Goal: Contribute content

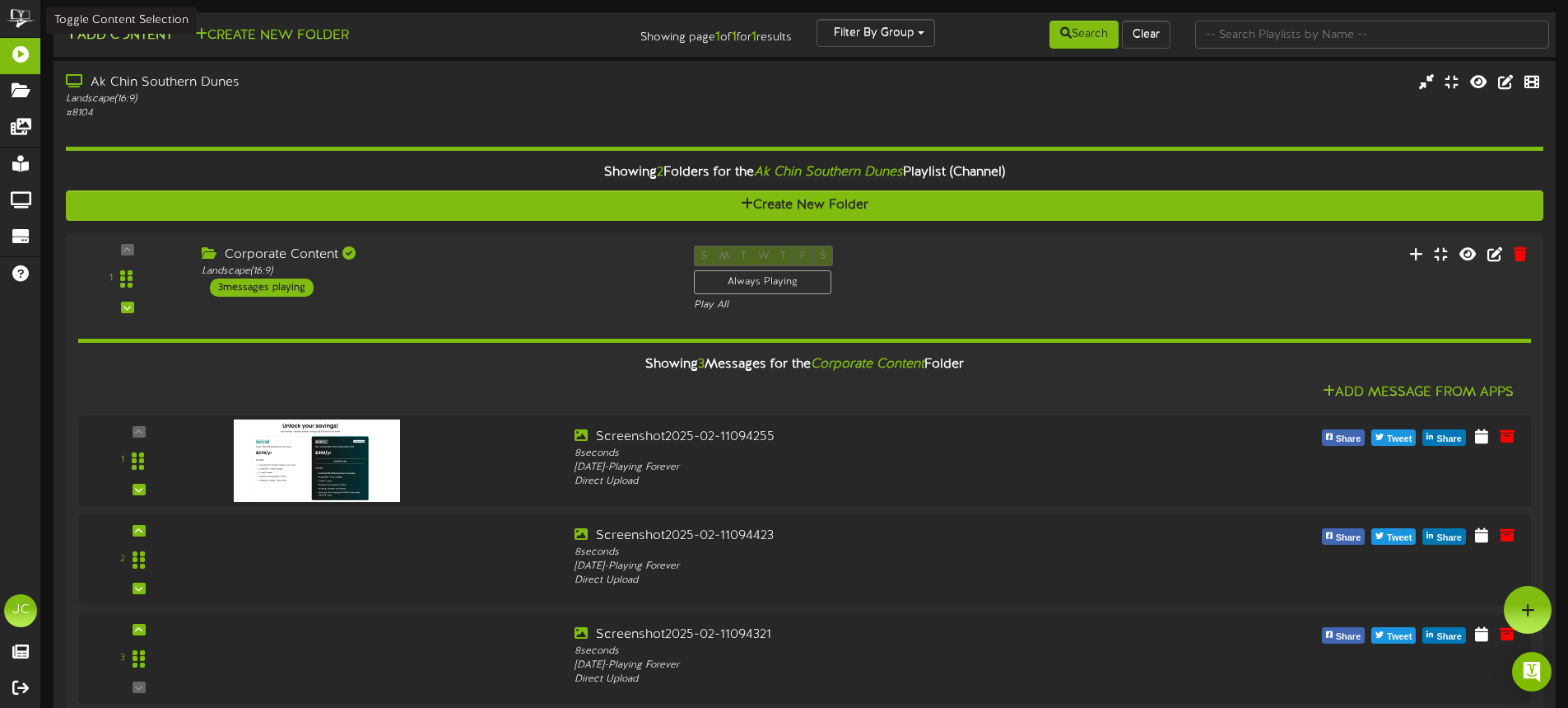
click at [108, 33] on button "Add Content" at bounding box center [119, 36] width 118 height 21
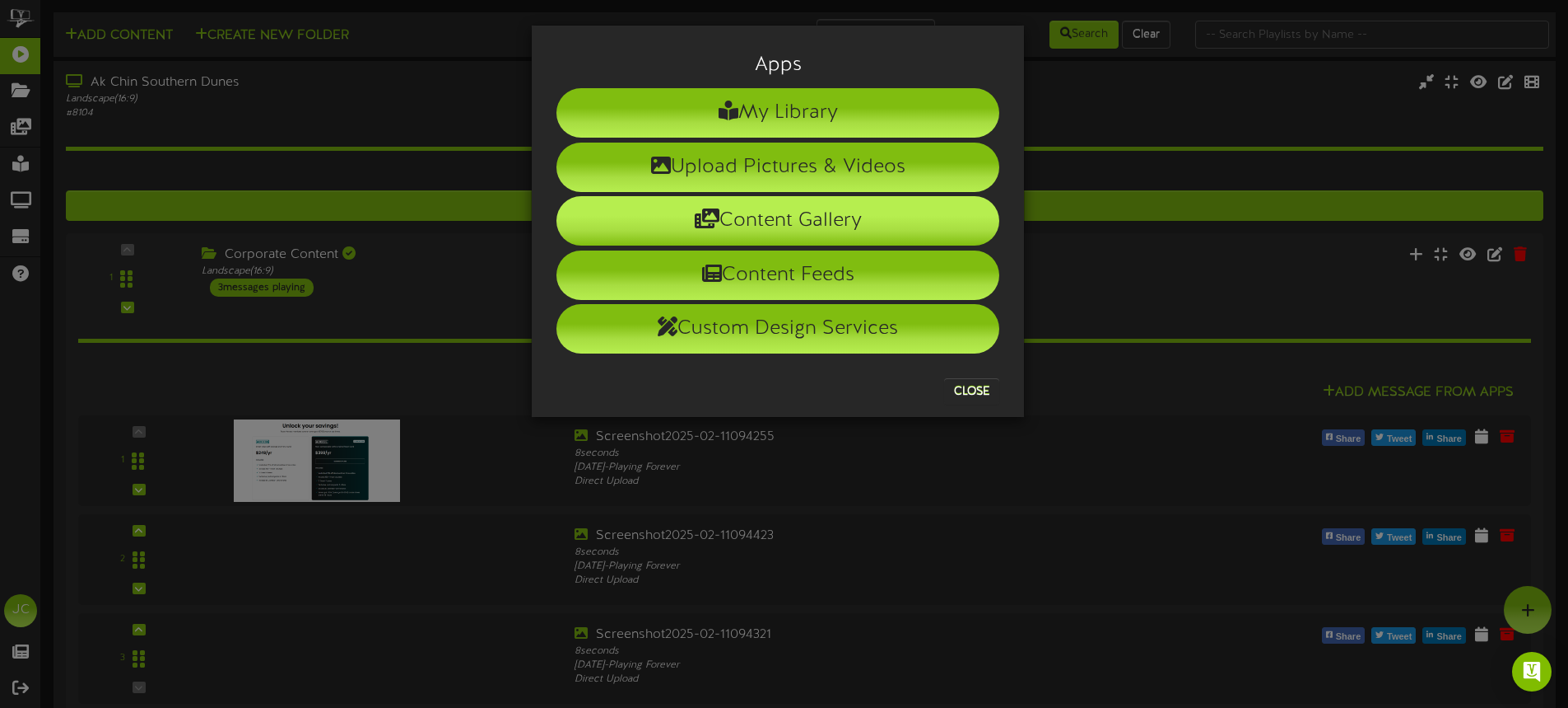
click at [798, 215] on li "Content Gallery" at bounding box center [777, 221] width 443 height 50
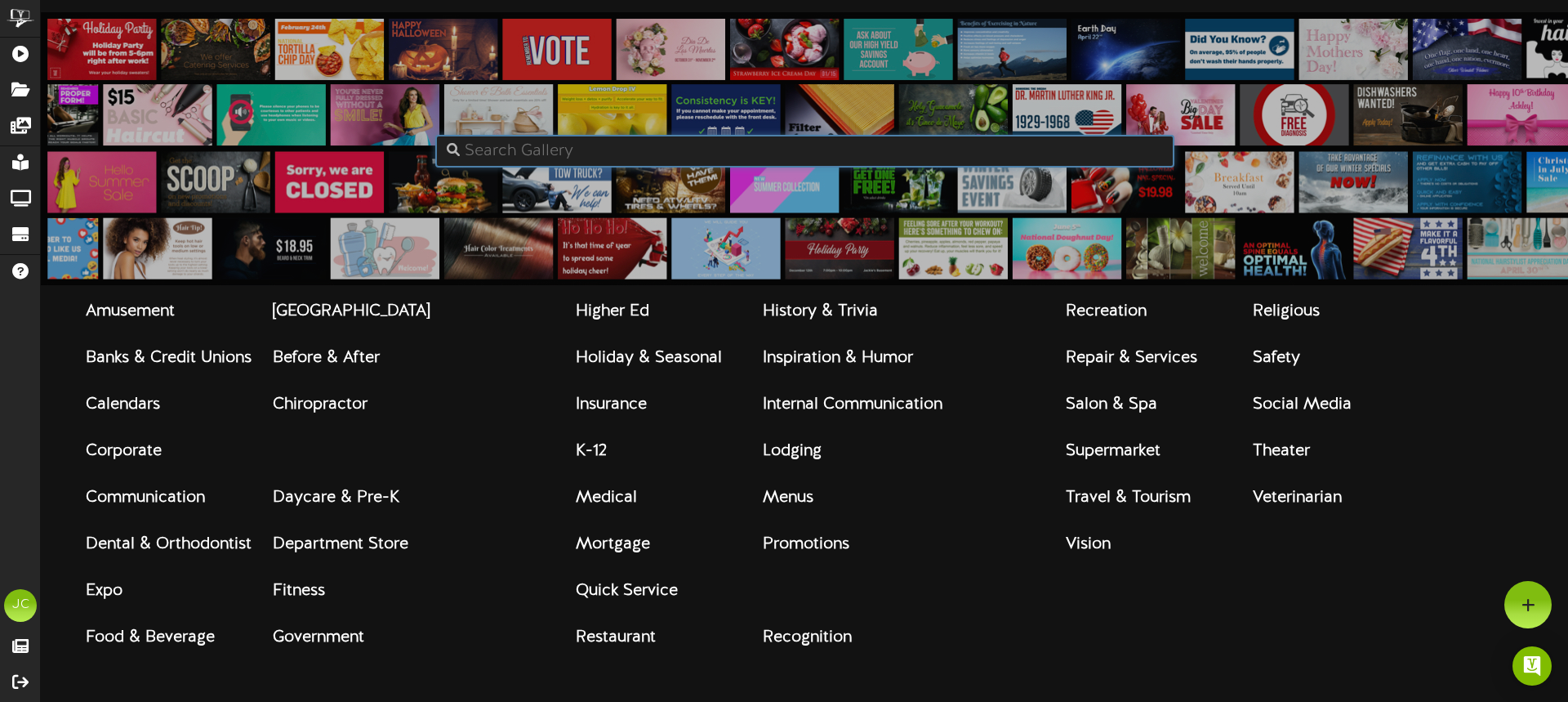
click at [618, 150] on input "text" at bounding box center [804, 151] width 739 height 32
type input "happy birthday"
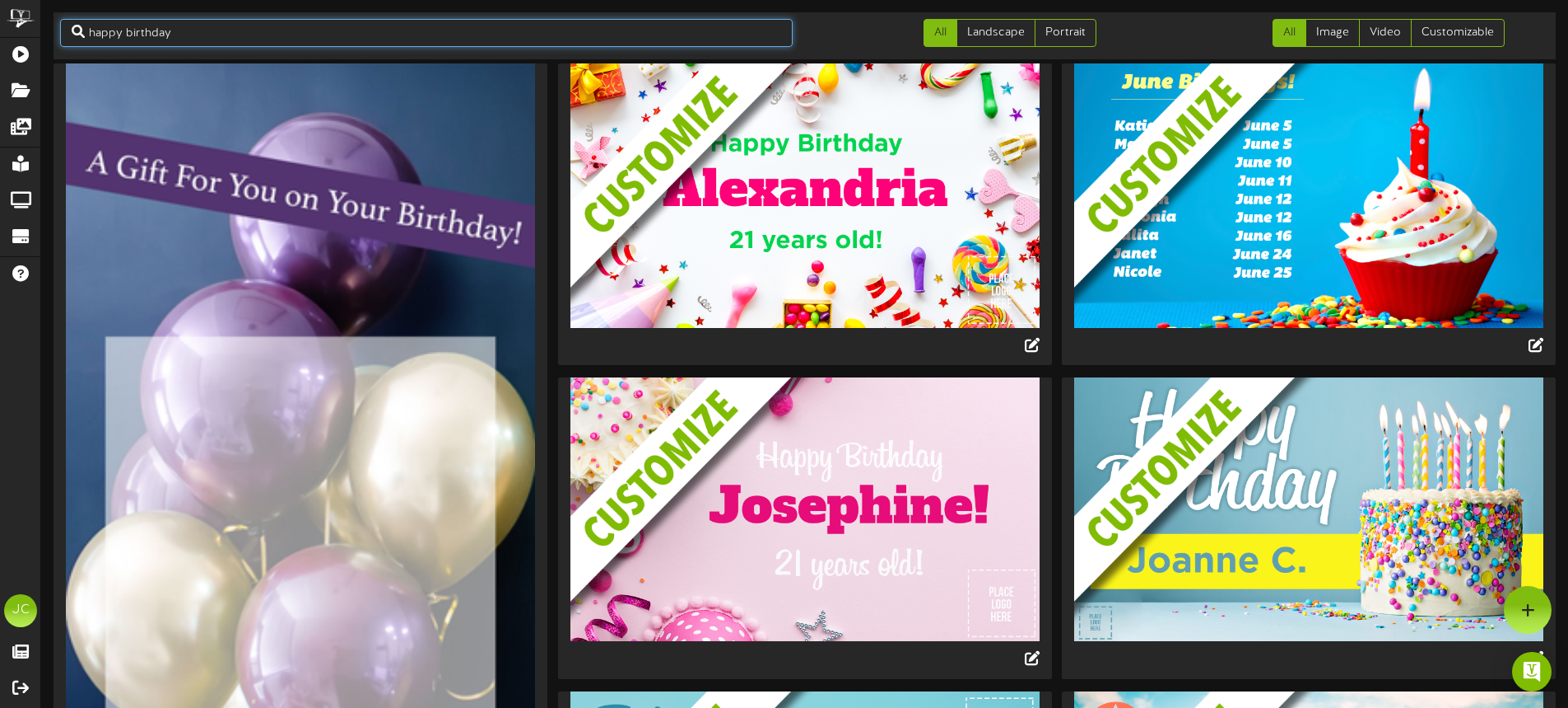
click at [302, 32] on input "happy birthday" at bounding box center [426, 33] width 732 height 28
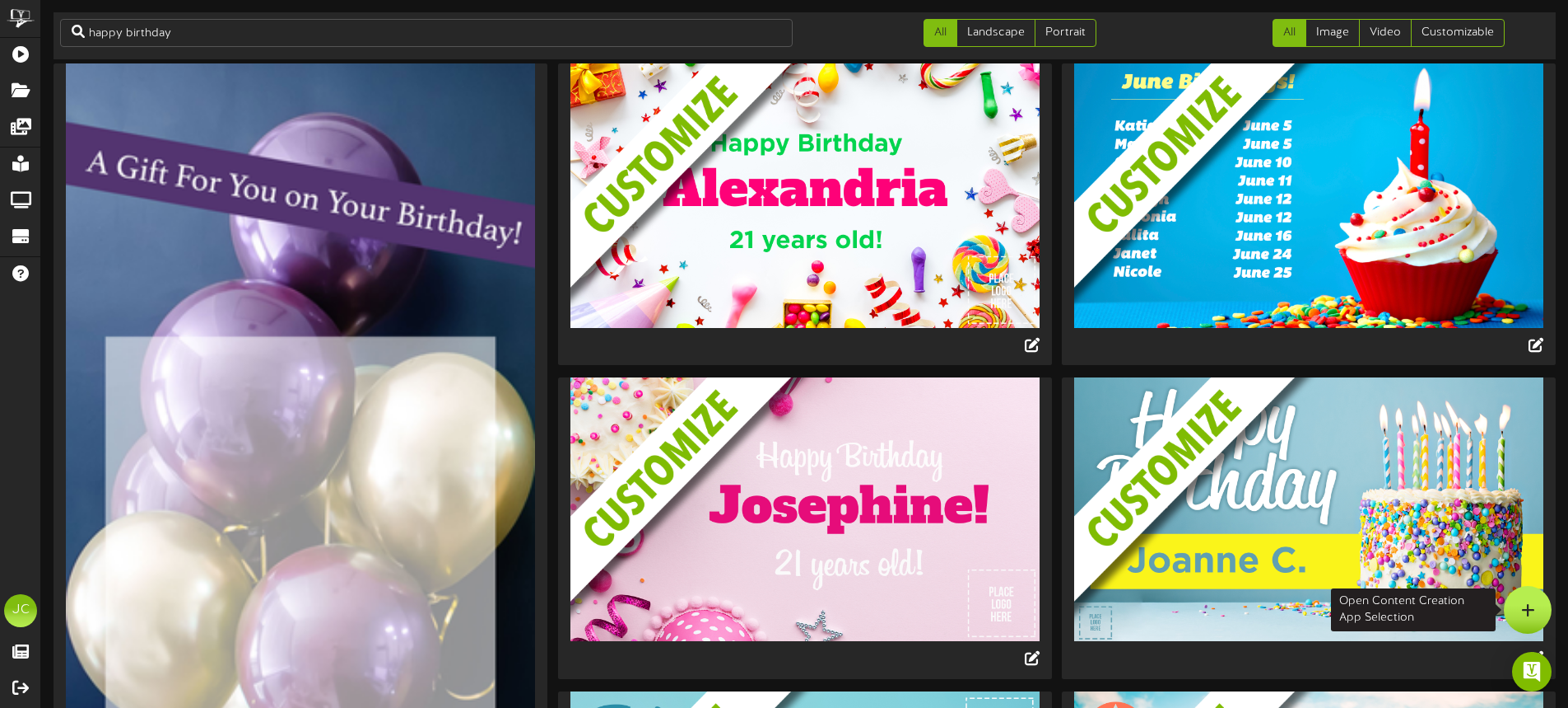
click at [1541, 611] on div at bounding box center [1528, 609] width 48 height 48
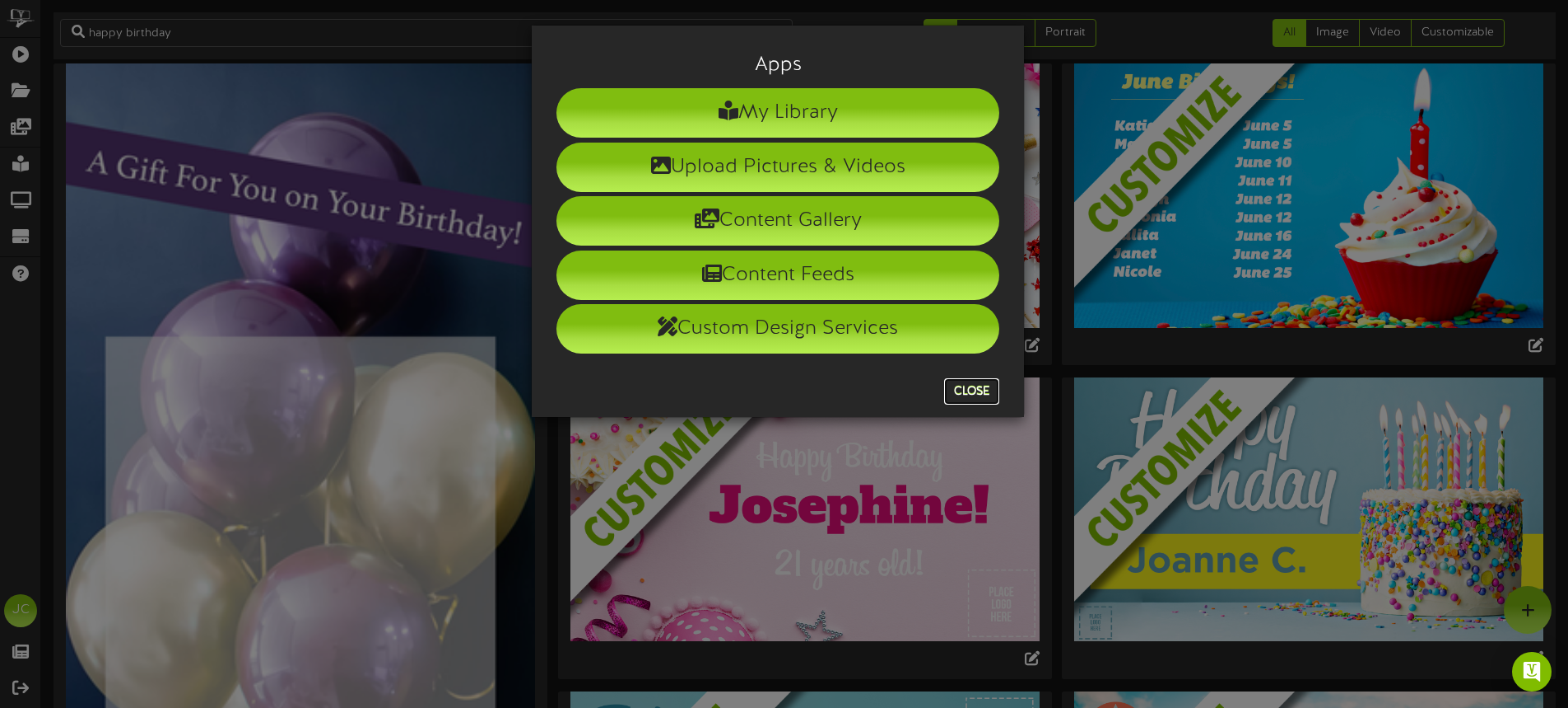
click at [980, 388] on button "Close" at bounding box center [972, 391] width 55 height 27
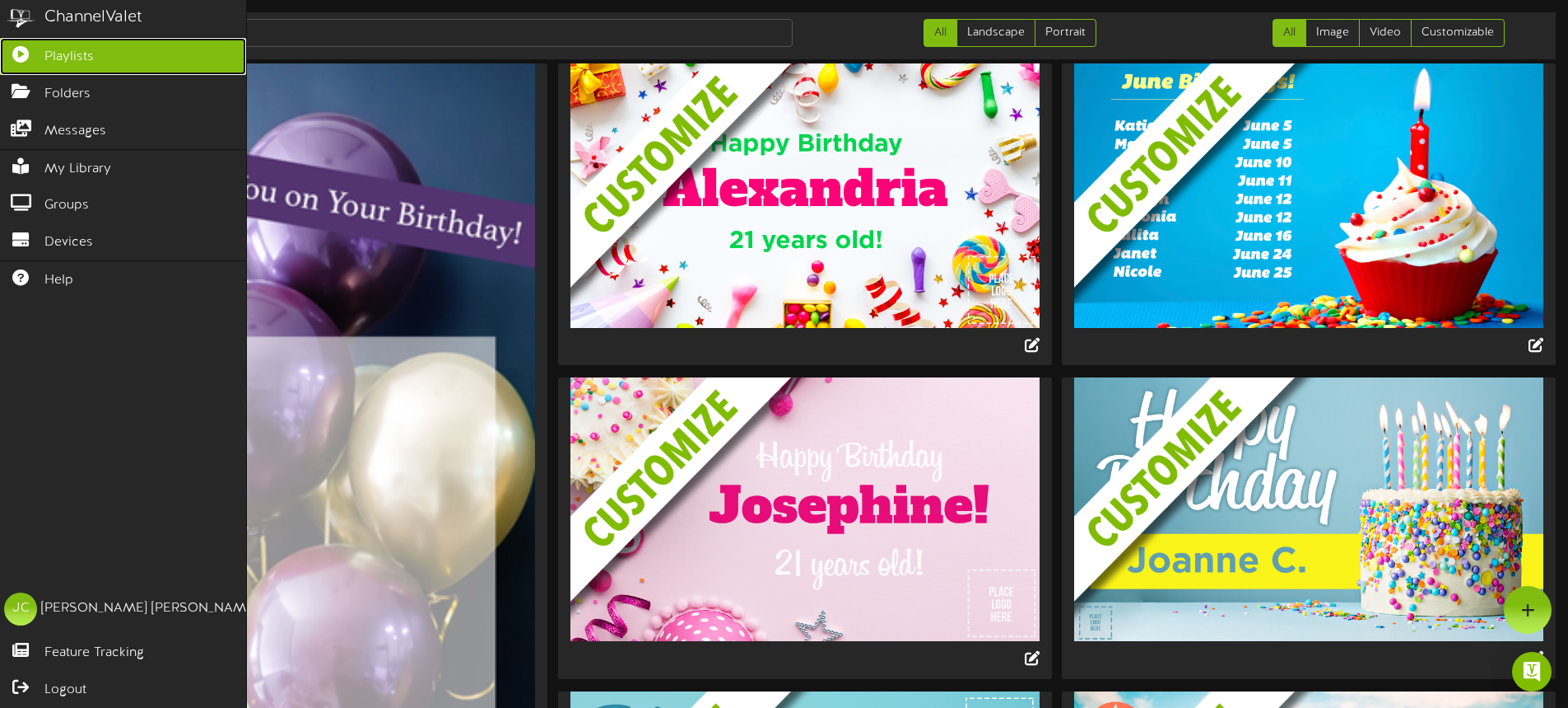
click at [25, 47] on icon at bounding box center [20, 52] width 41 height 12
